Goal: Information Seeking & Learning: Check status

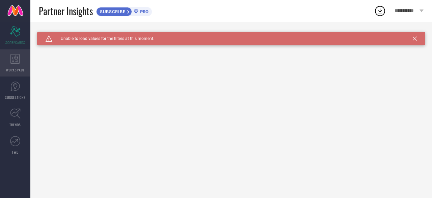
click at [16, 57] on icon at bounding box center [14, 59] width 9 height 10
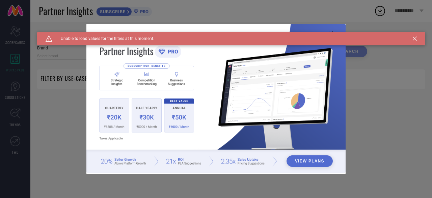
type input "1 STOP FASHION"
type input "All"
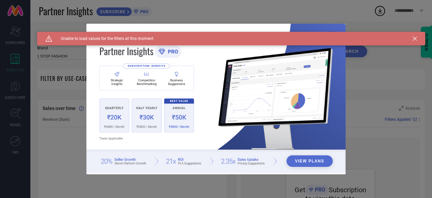
click at [14, 82] on div "View Plans" at bounding box center [216, 99] width 432 height 198
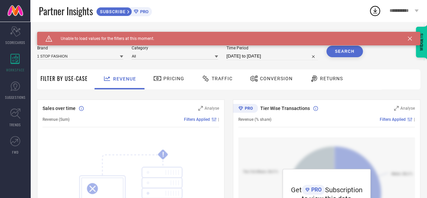
click at [168, 80] on span "Pricing" at bounding box center [173, 78] width 21 height 5
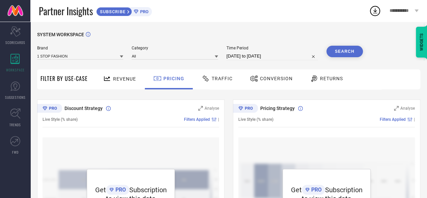
click at [222, 79] on span "Traffic" at bounding box center [222, 78] width 21 height 5
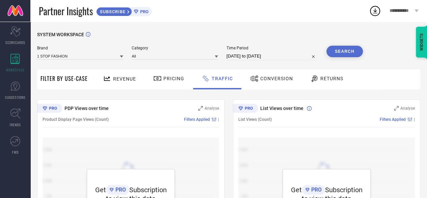
click at [287, 76] on span "Conversion" at bounding box center [276, 78] width 33 height 5
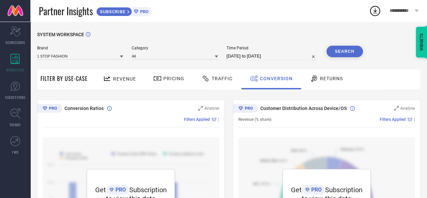
click at [320, 77] on span "Returns" at bounding box center [331, 78] width 23 height 5
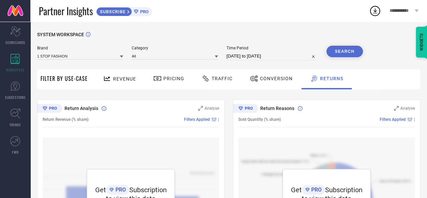
click at [336, 57] on button "Search" at bounding box center [345, 51] width 36 height 11
click at [411, 9] on span "**********" at bounding box center [401, 11] width 23 height 6
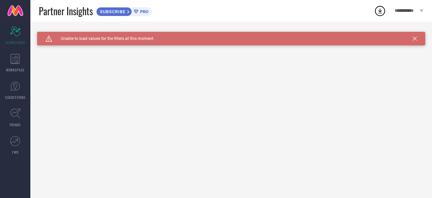
click at [380, 10] on icon at bounding box center [380, 11] width 12 height 12
click at [417, 37] on div "Caution Created with Sketch. Unable to load values for the filters at this mome…" at bounding box center [231, 39] width 388 height 14
click at [415, 37] on icon at bounding box center [415, 38] width 4 height 4
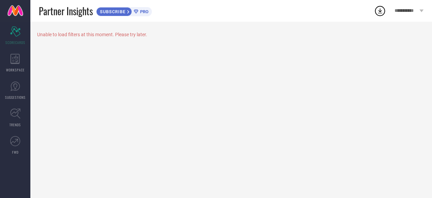
click at [146, 9] on span "PRO" at bounding box center [143, 11] width 10 height 5
